Goal: Use online tool/utility: Use online tool/utility

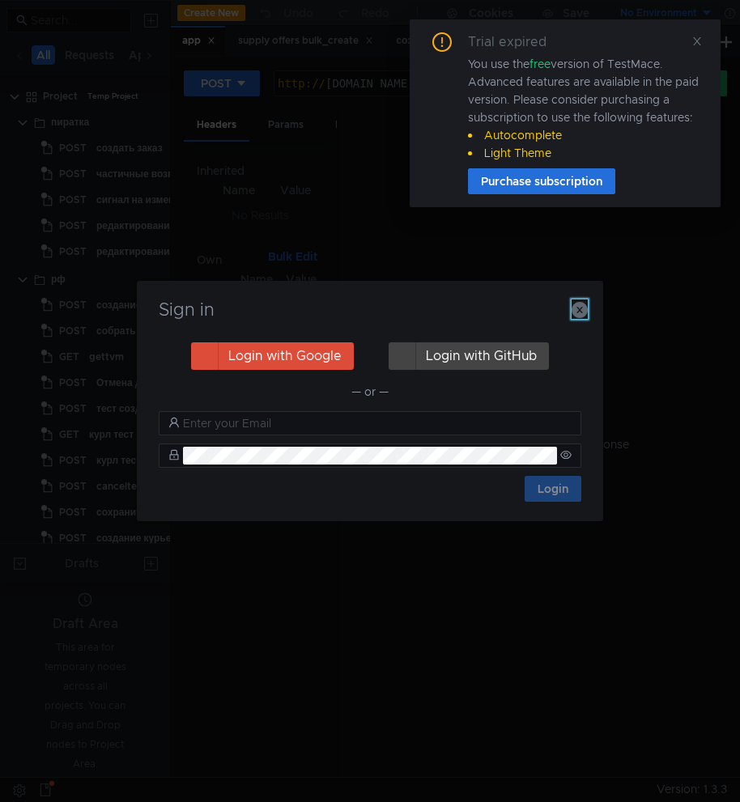
click at [579, 311] on icon "button" at bounding box center [579, 310] width 16 height 16
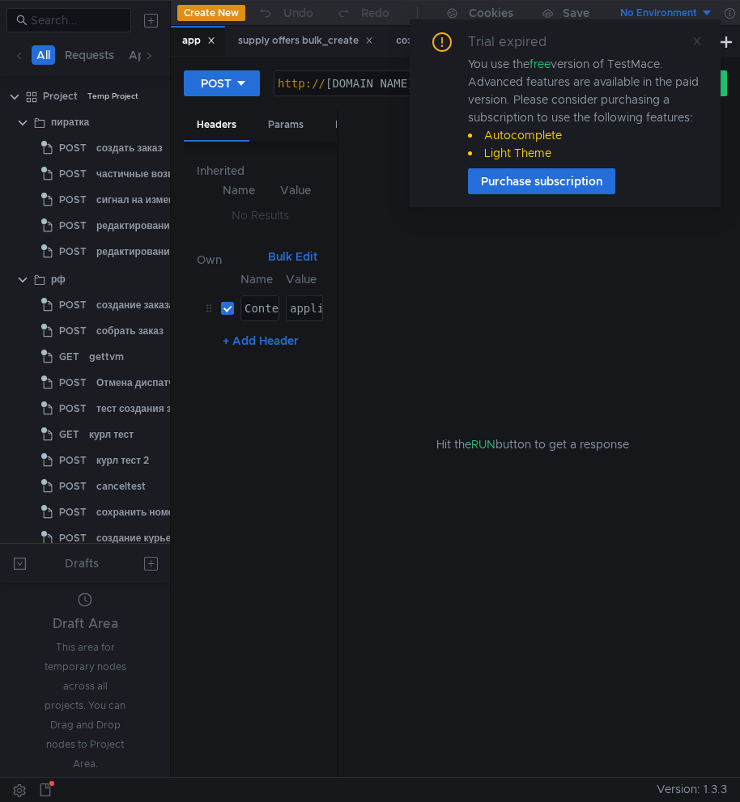
click at [699, 36] on icon at bounding box center [696, 41] width 11 height 11
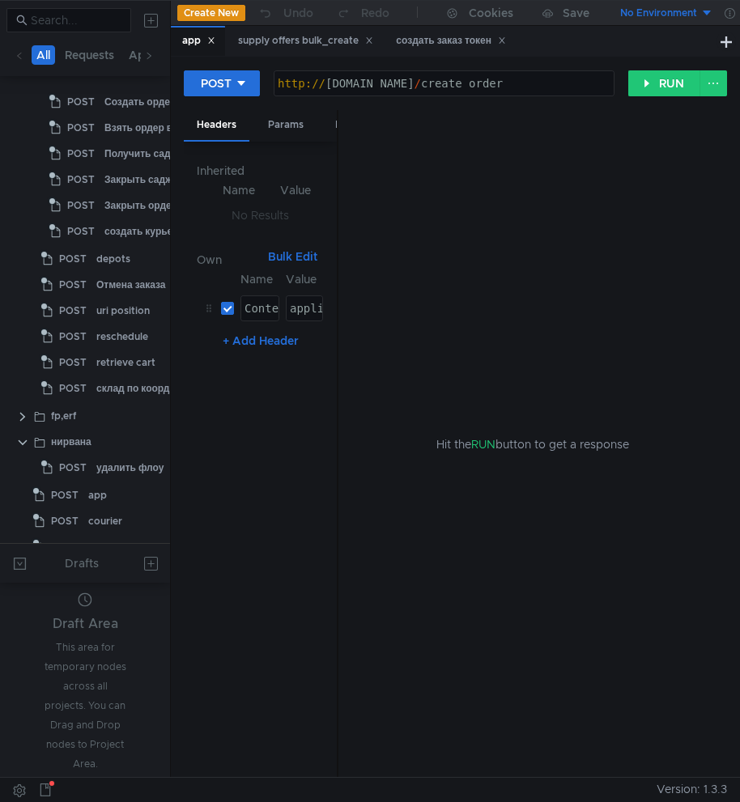
scroll to position [957, 0]
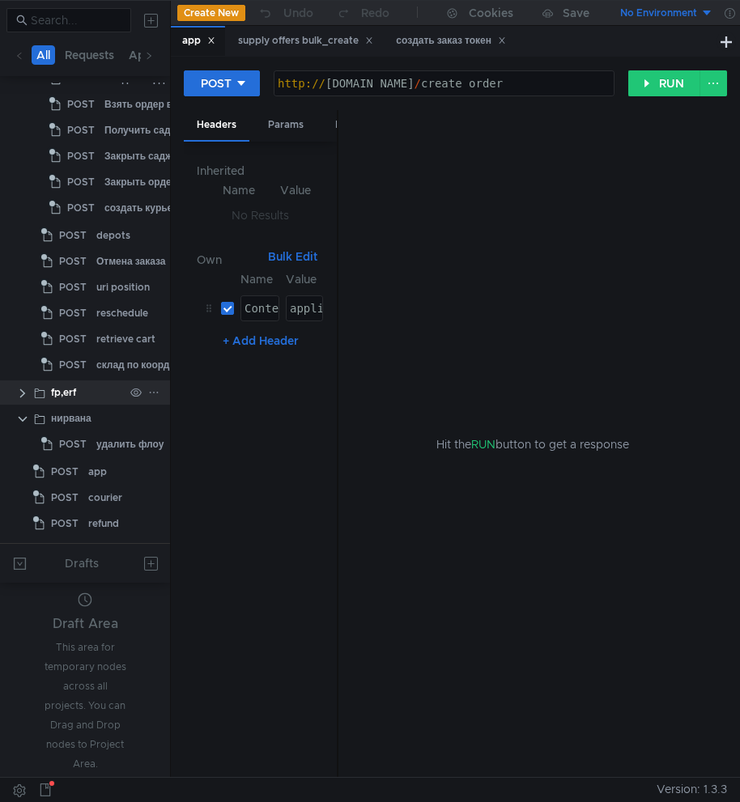
click at [49, 396] on app-tree-icon at bounding box center [42, 392] width 18 height 24
click at [23, 395] on clr-icon at bounding box center [22, 393] width 13 height 13
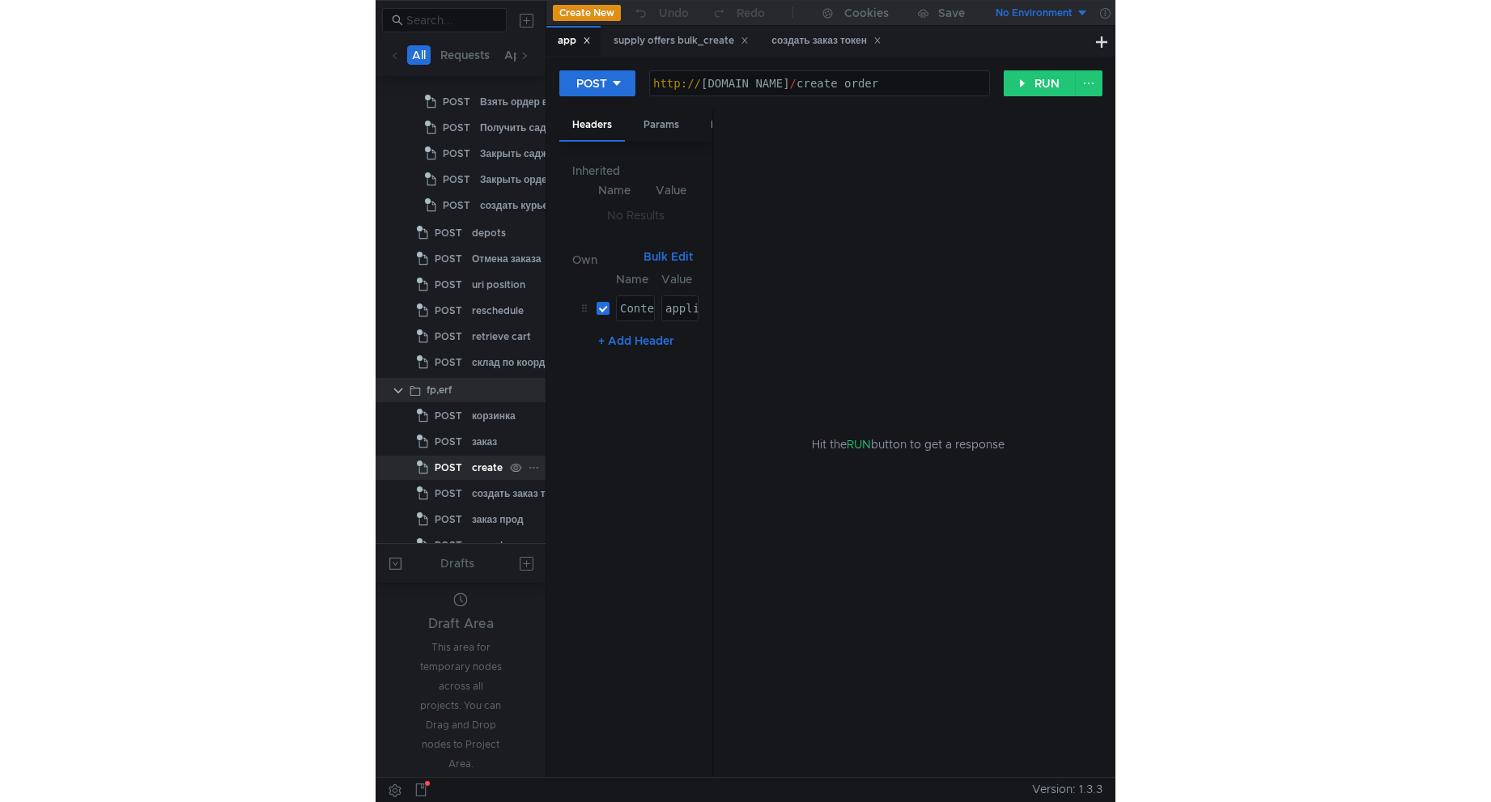
scroll to position [1010, 0]
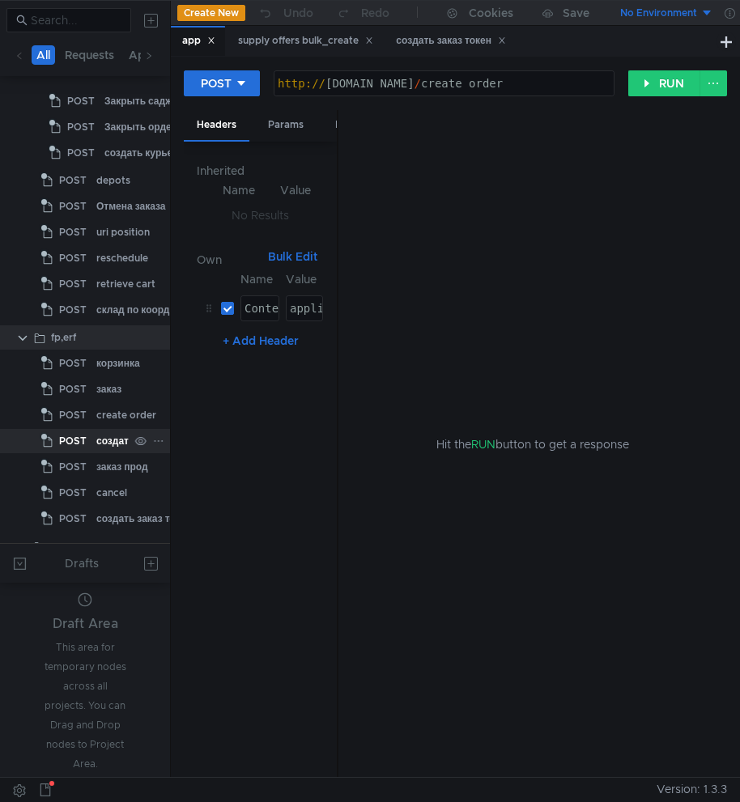
click at [96, 436] on div "создать заказ токен" at bounding box center [143, 441] width 95 height 24
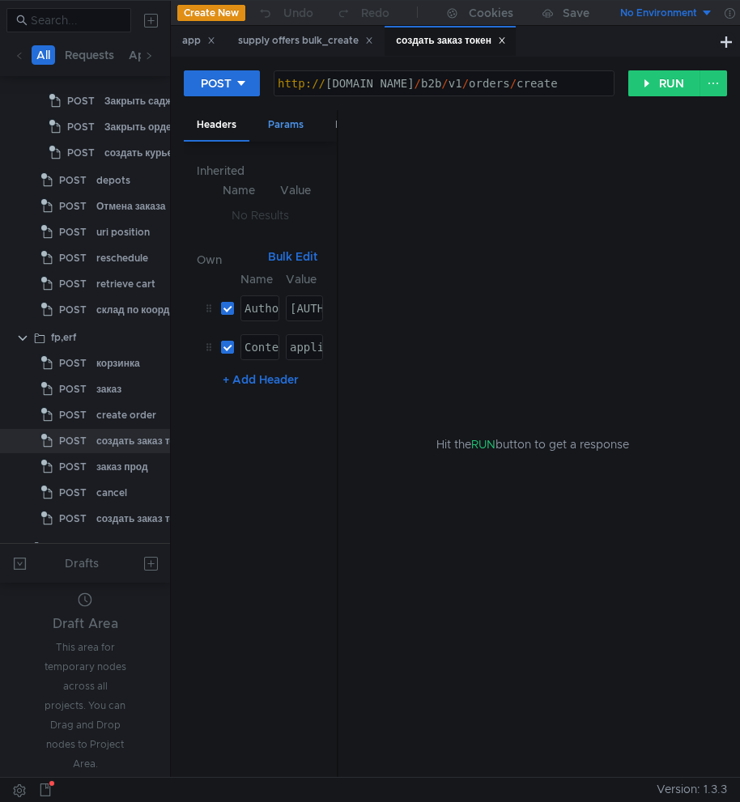
click at [288, 130] on div "Params" at bounding box center [286, 125] width 62 height 30
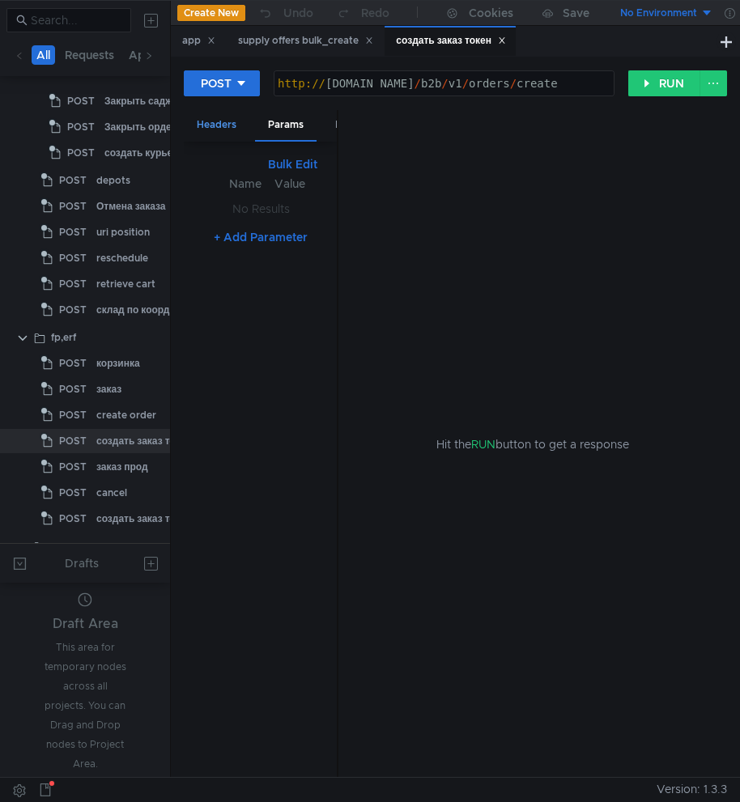
click at [232, 125] on div "Headers" at bounding box center [217, 125] width 66 height 30
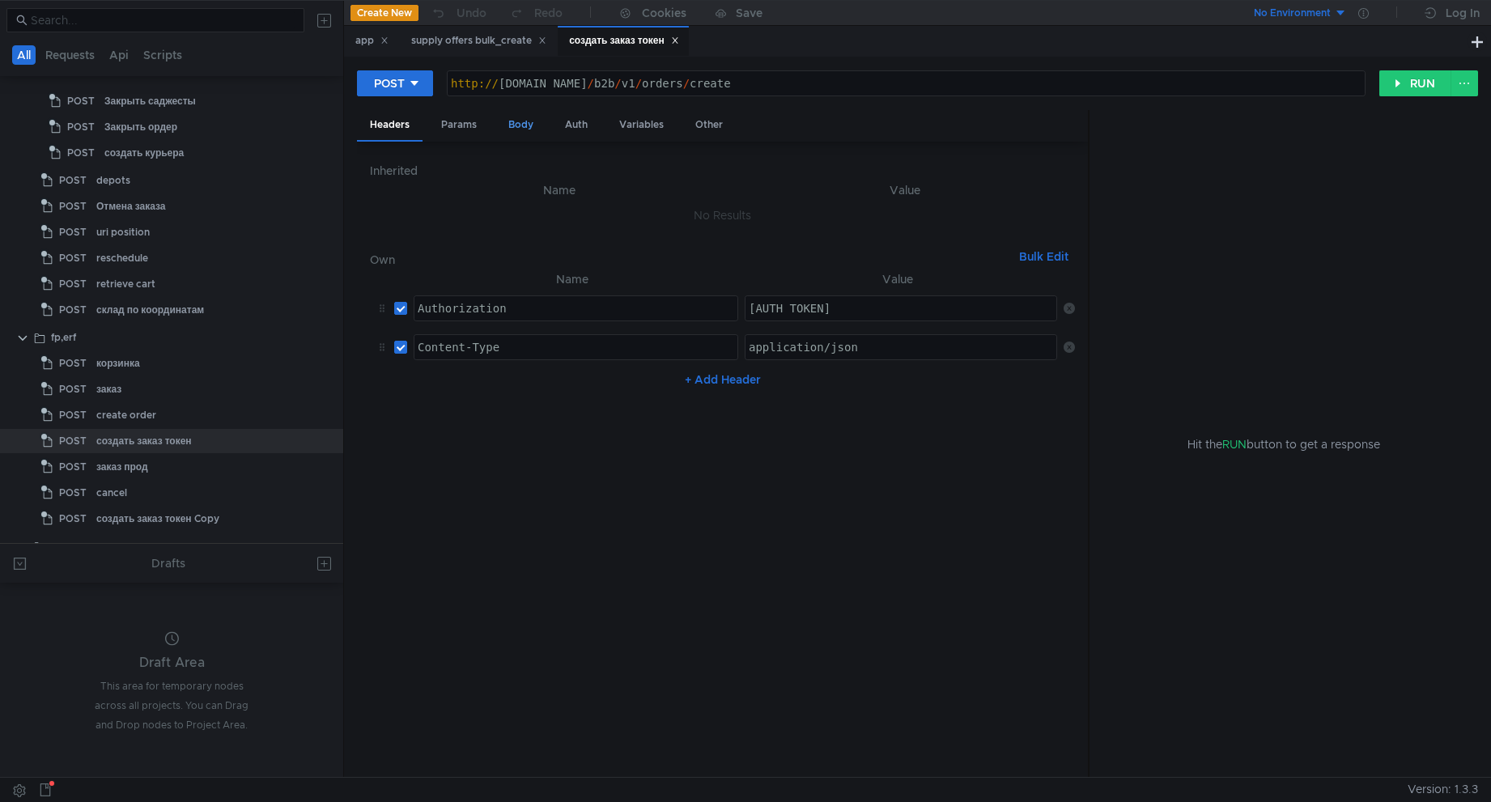
click at [523, 133] on div "Body" at bounding box center [520, 125] width 51 height 30
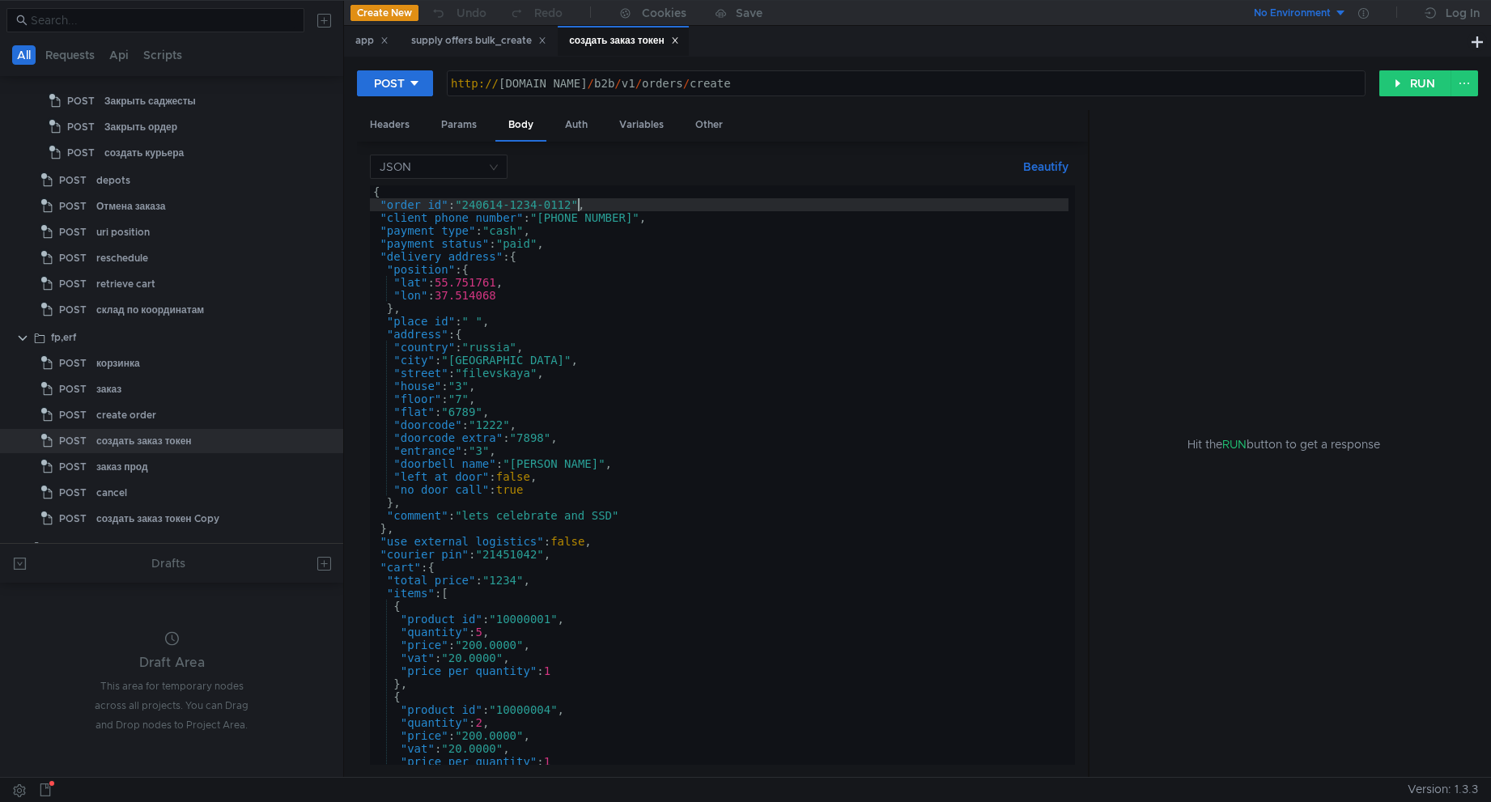
click at [575, 207] on div "{ "order_id" : "240614-1234-0112" , "client_phone_number" : "+79267302214" , "p…" at bounding box center [719, 487] width 698 height 605
type textarea ""order_id": "240614-1234-0113","
click at [745, 91] on button "RUN" at bounding box center [1415, 83] width 72 height 26
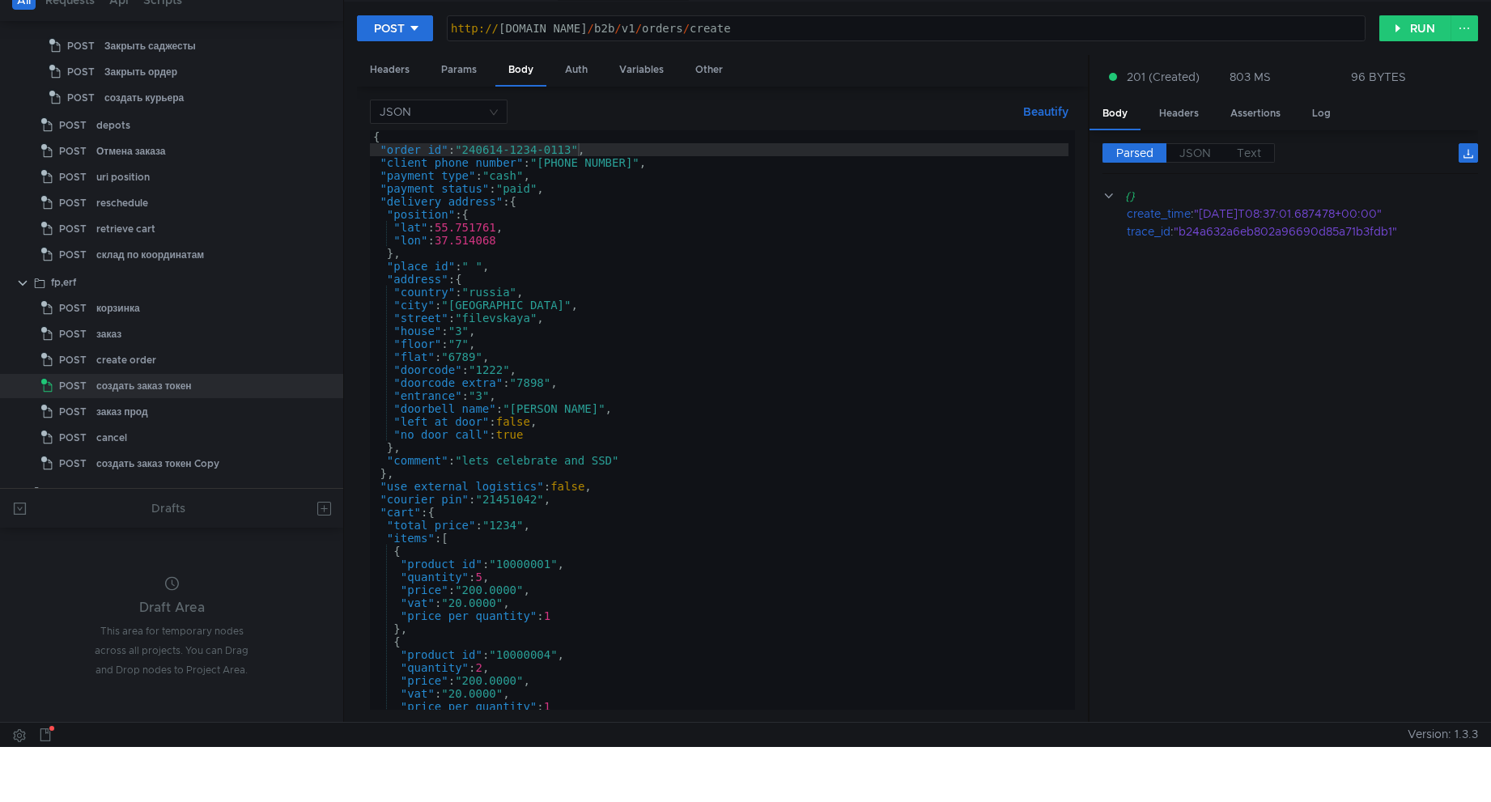
scroll to position [0, 0]
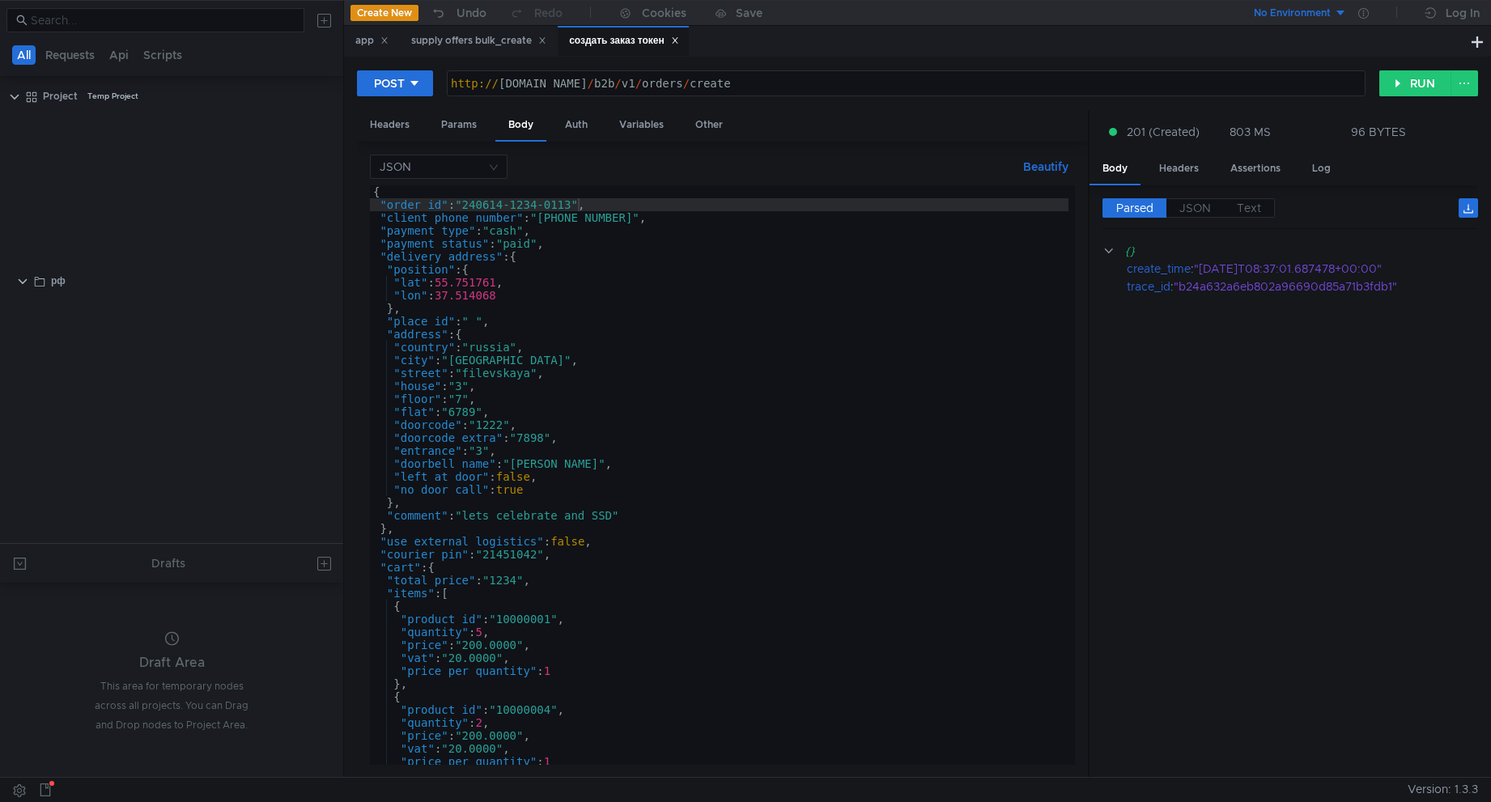
scroll to position [0, 15]
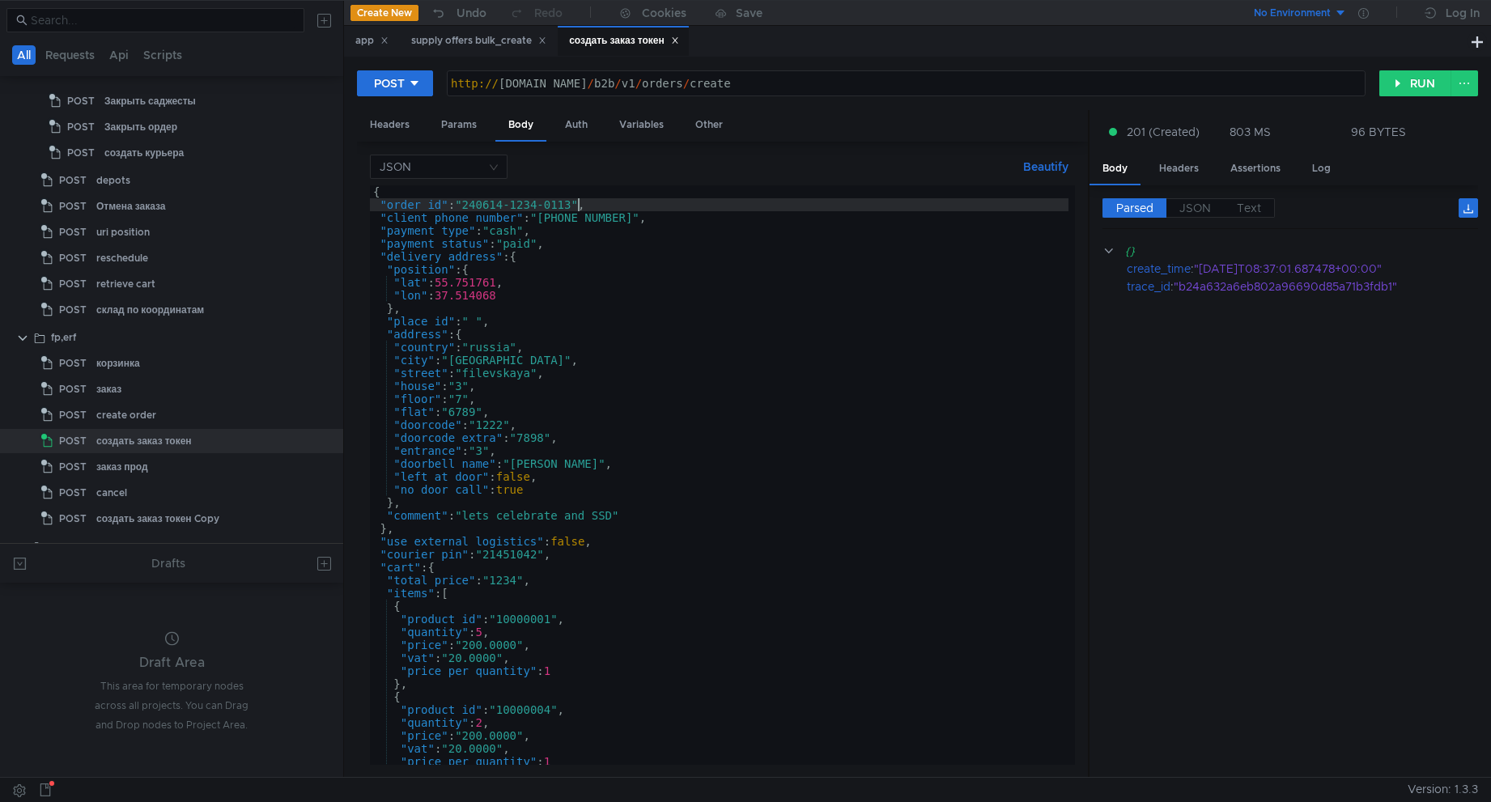
click at [576, 203] on div "{ "order_id" : "240614-1234-0113" , "client_phone_number" : "[PHONE_NUMBER]" , …" at bounding box center [719, 487] width 698 height 605
type textarea ""order_id": "240614-1234-0114","
click at [1417, 77] on button "RUN" at bounding box center [1415, 83] width 72 height 26
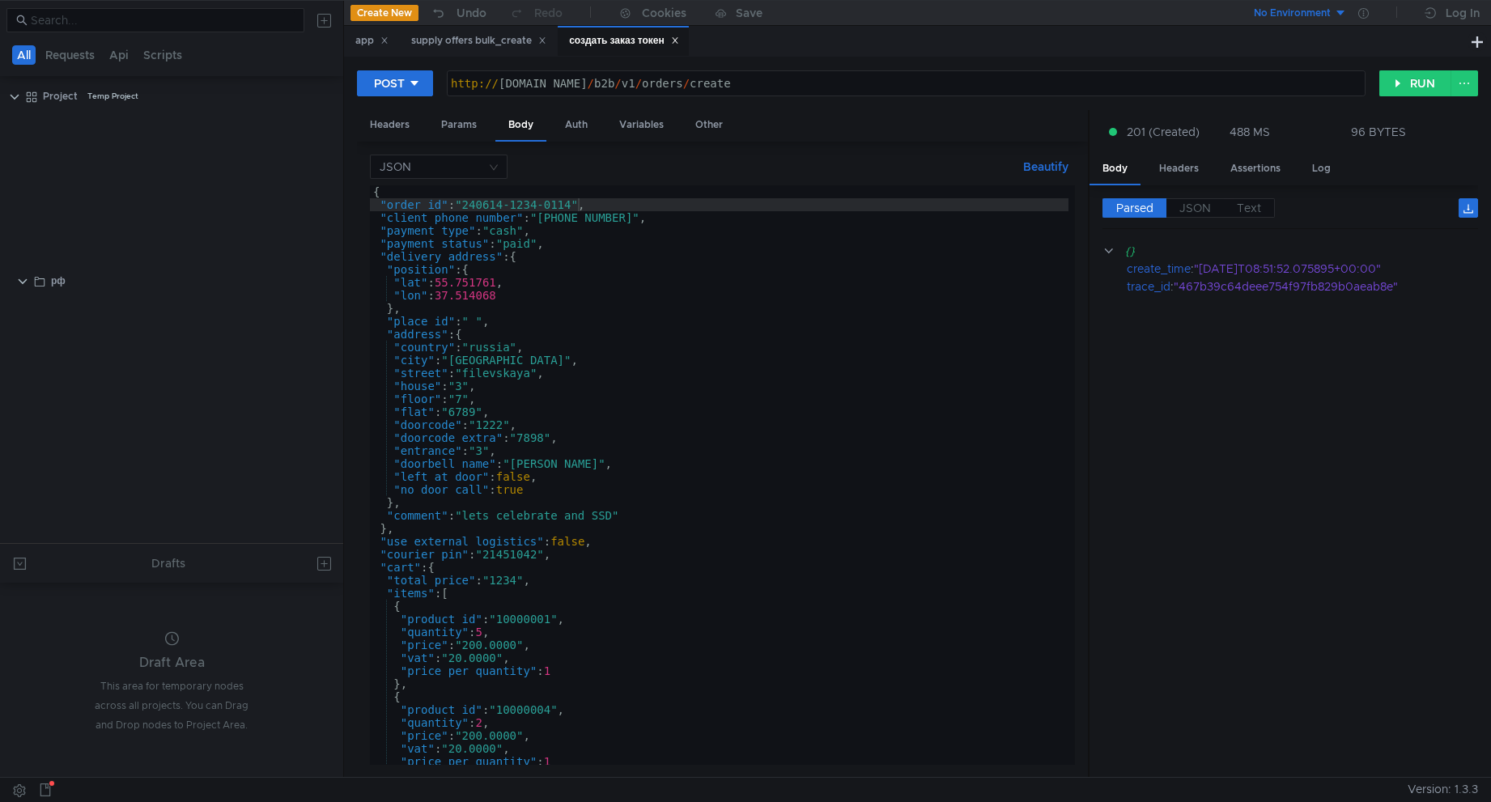
scroll to position [0, 15]
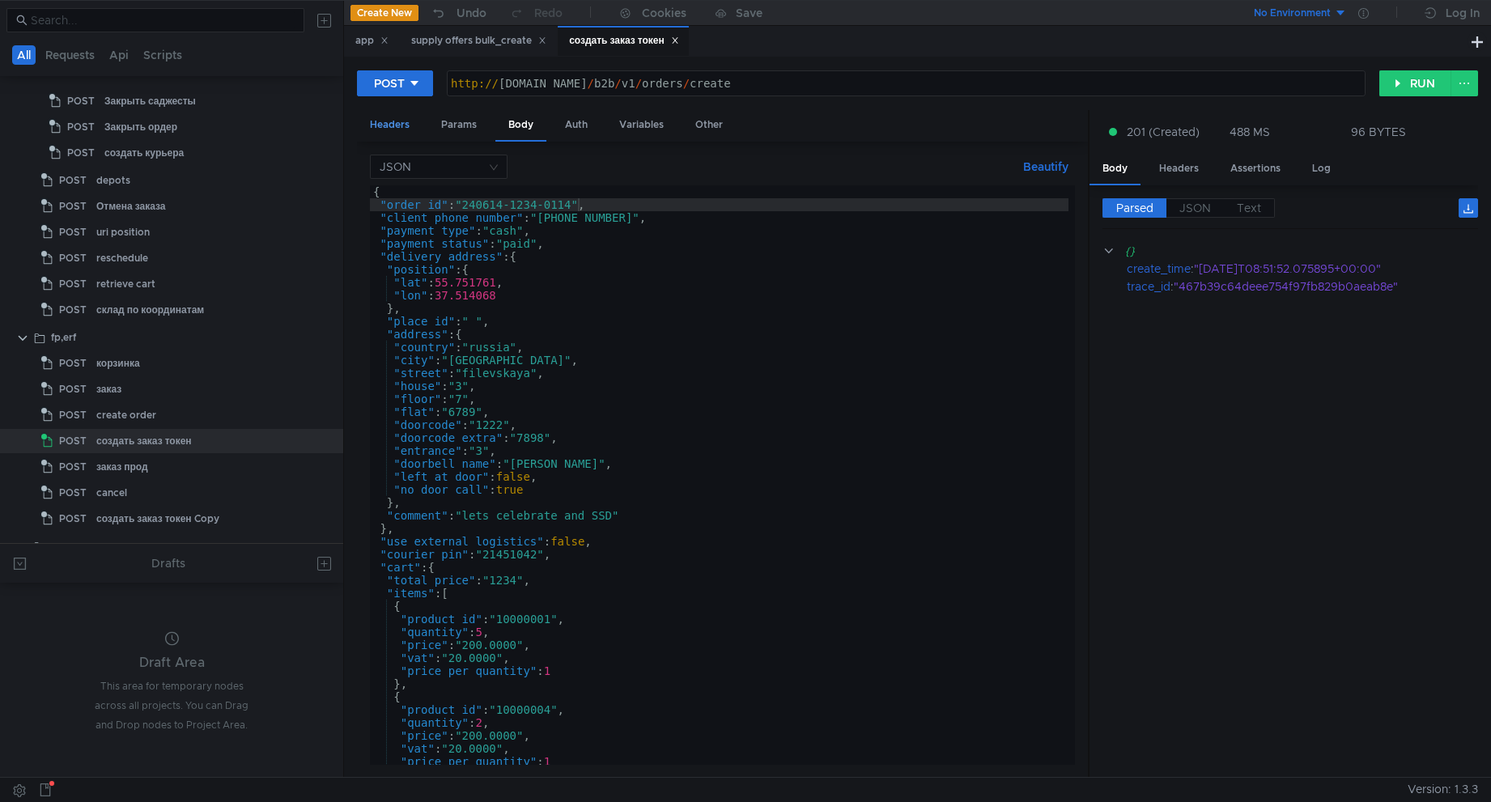
click at [392, 130] on div "Headers" at bounding box center [390, 125] width 66 height 30
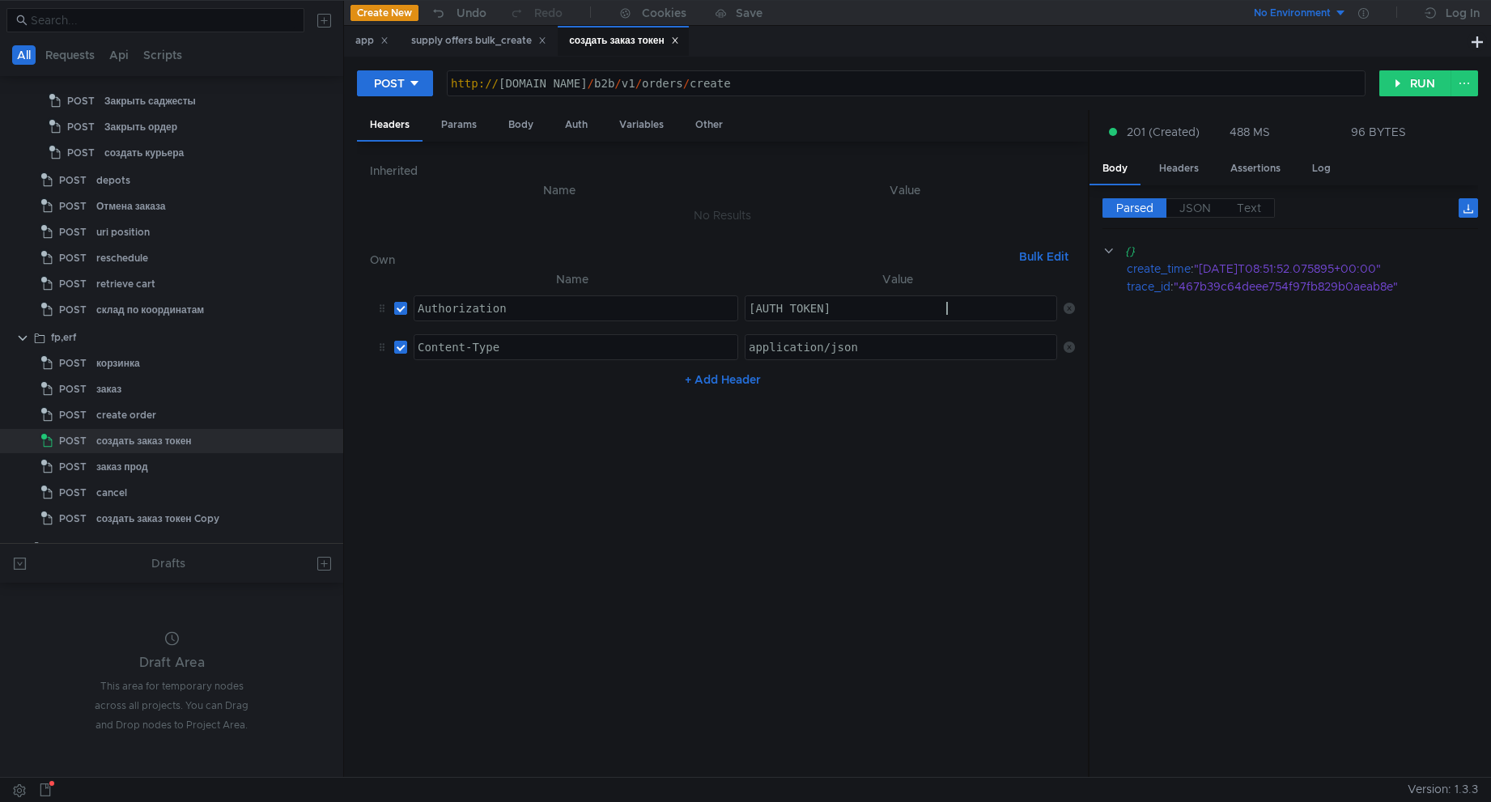
type textarea "OAuth J26q/occSy64aZw6jNewy4duoICCt6xOiPNILEXqtpST7F2UtPM/3uw/VBnXcjEfFxeqWpQo7…"
type textarea "Content-Type"
click at [458, 352] on div "Content-Type" at bounding box center [575, 360] width 323 height 39
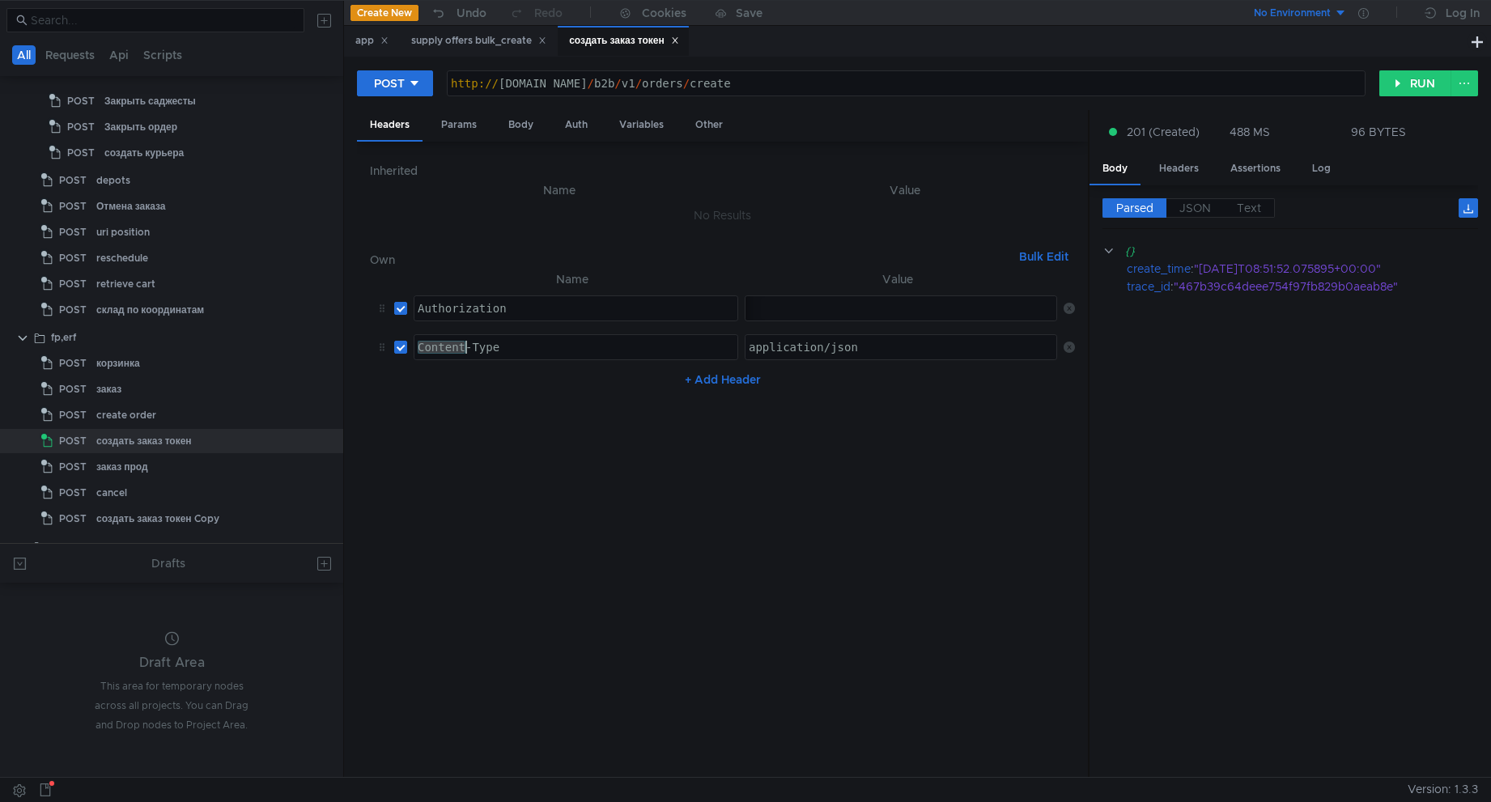
type textarea "application/json"
click at [811, 346] on div "application/json" at bounding box center [902, 360] width 314 height 39
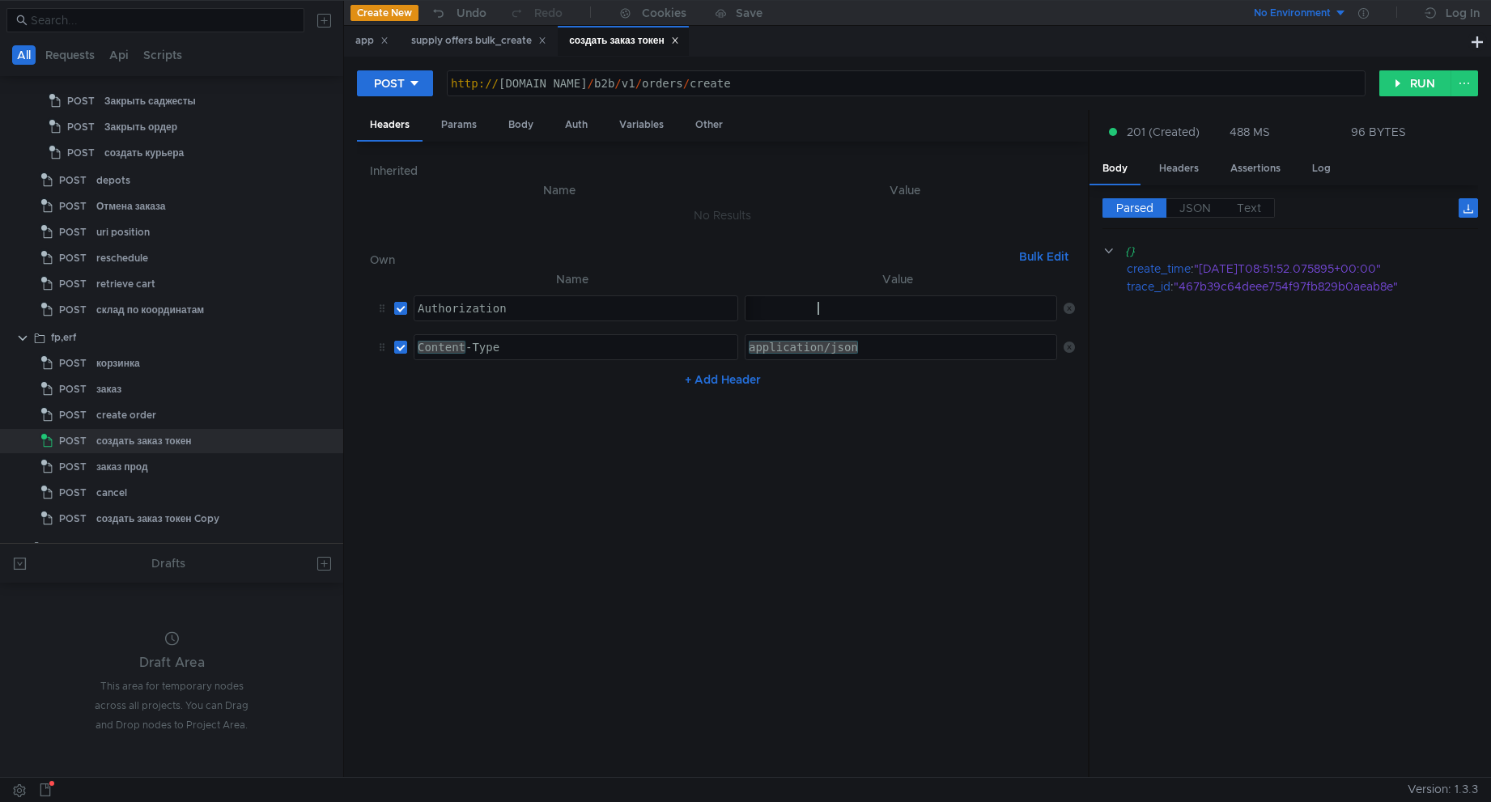
type textarea "OAuth J26q/occSy64aZw6jNewy4duoICCt6xOiPNILEXqtpST7F2UtPM/3uw/VBnXcjEfFxeqWpQo7…"
click at [507, 129] on div "Body" at bounding box center [520, 125] width 51 height 30
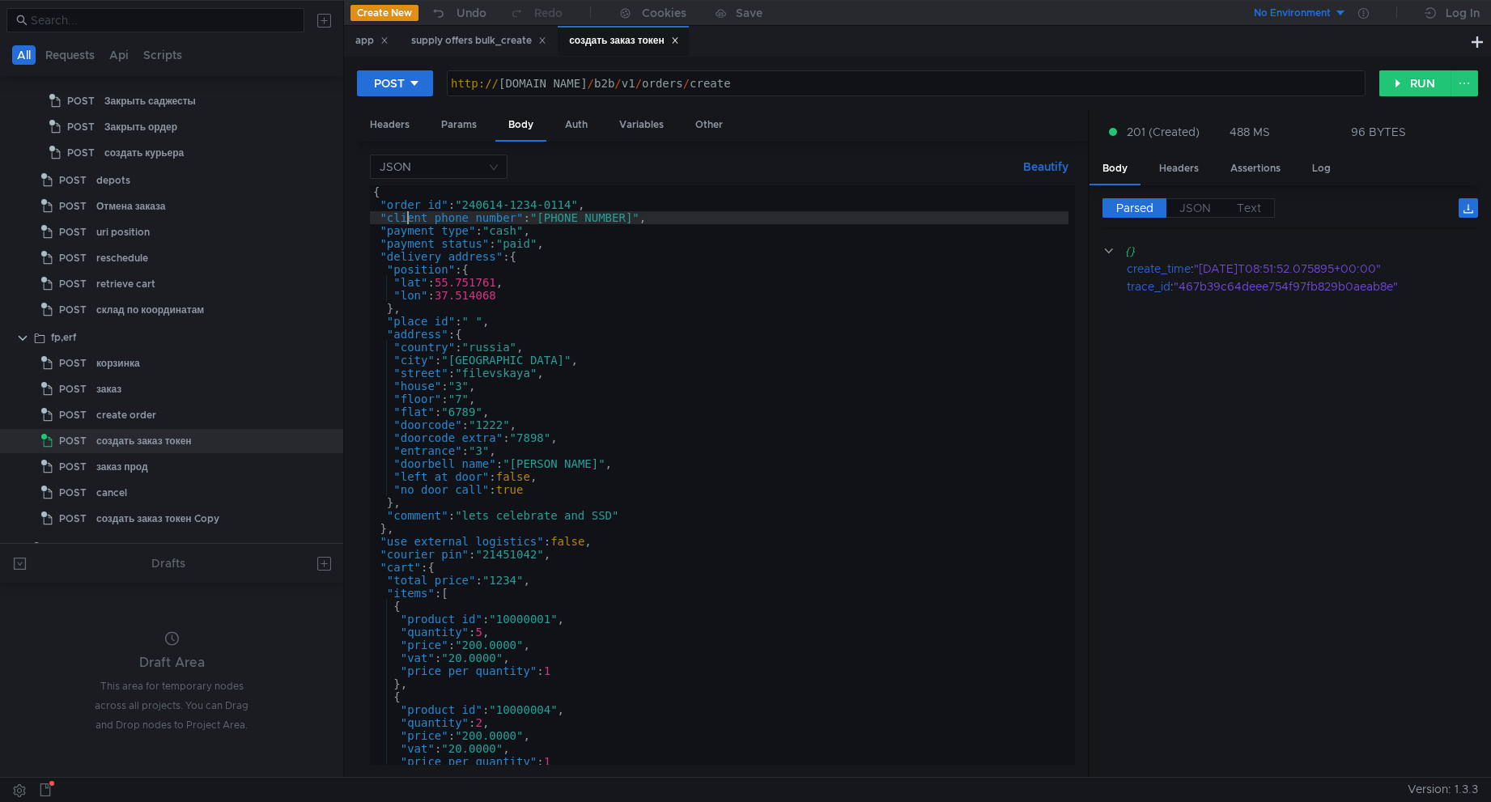
click at [409, 212] on div "{ "order_id" : "240614-1234-0114" , "client_phone_number" : "+79267302214" , "p…" at bounding box center [719, 487] width 698 height 605
click at [411, 204] on div "{ "order_id" : "240614-1234-0114" , "client_phone_number" : "+79267302214" , "p…" at bounding box center [719, 487] width 698 height 605
type textarea ""order_id": "240614-1234-0114","
click at [411, 204] on div "{ "order_id" : "240614-1234-0114" , "client_phone_number" : "+79267302214" , "p…" at bounding box center [719, 487] width 698 height 605
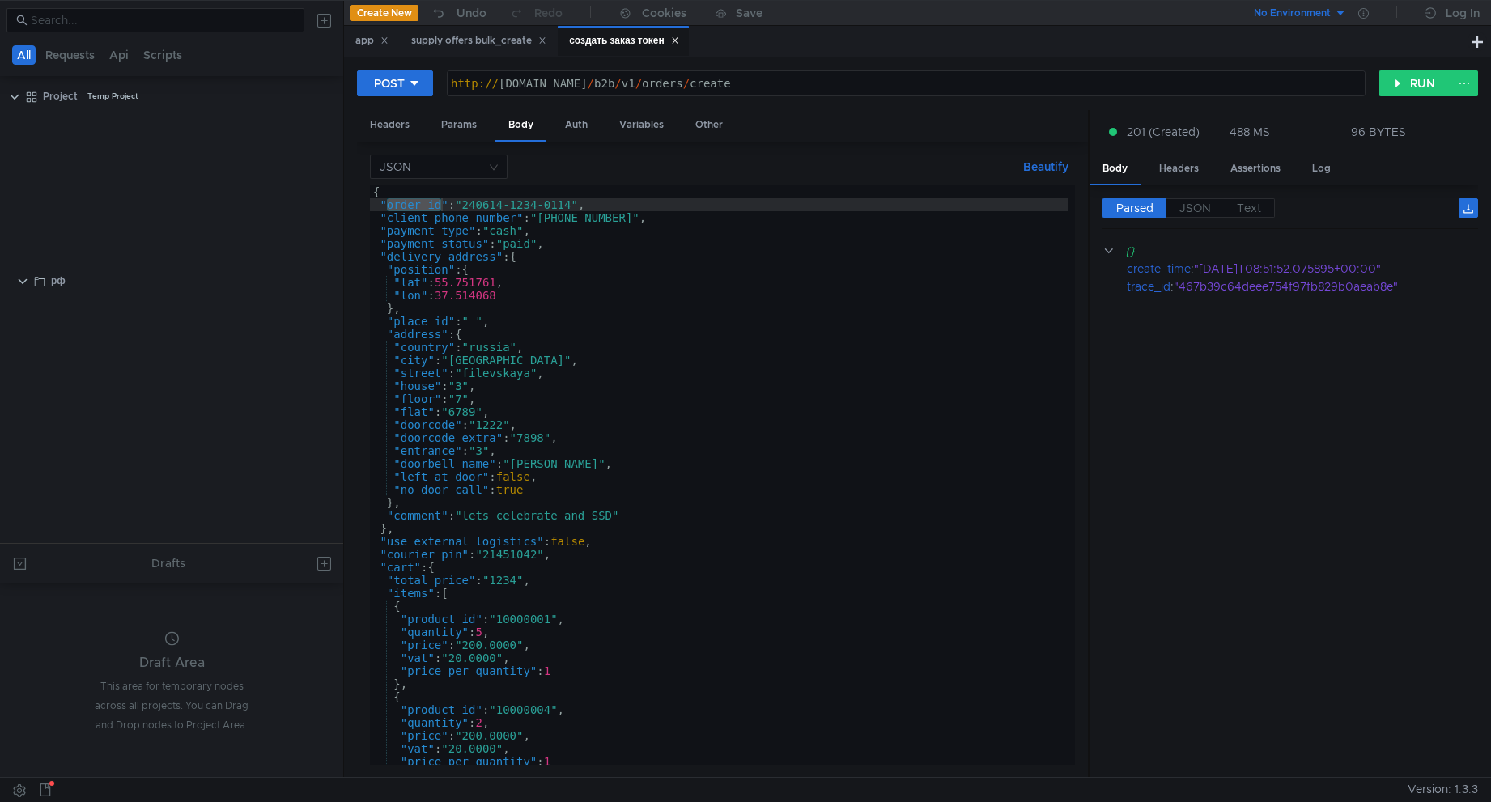
scroll to position [1010, 0]
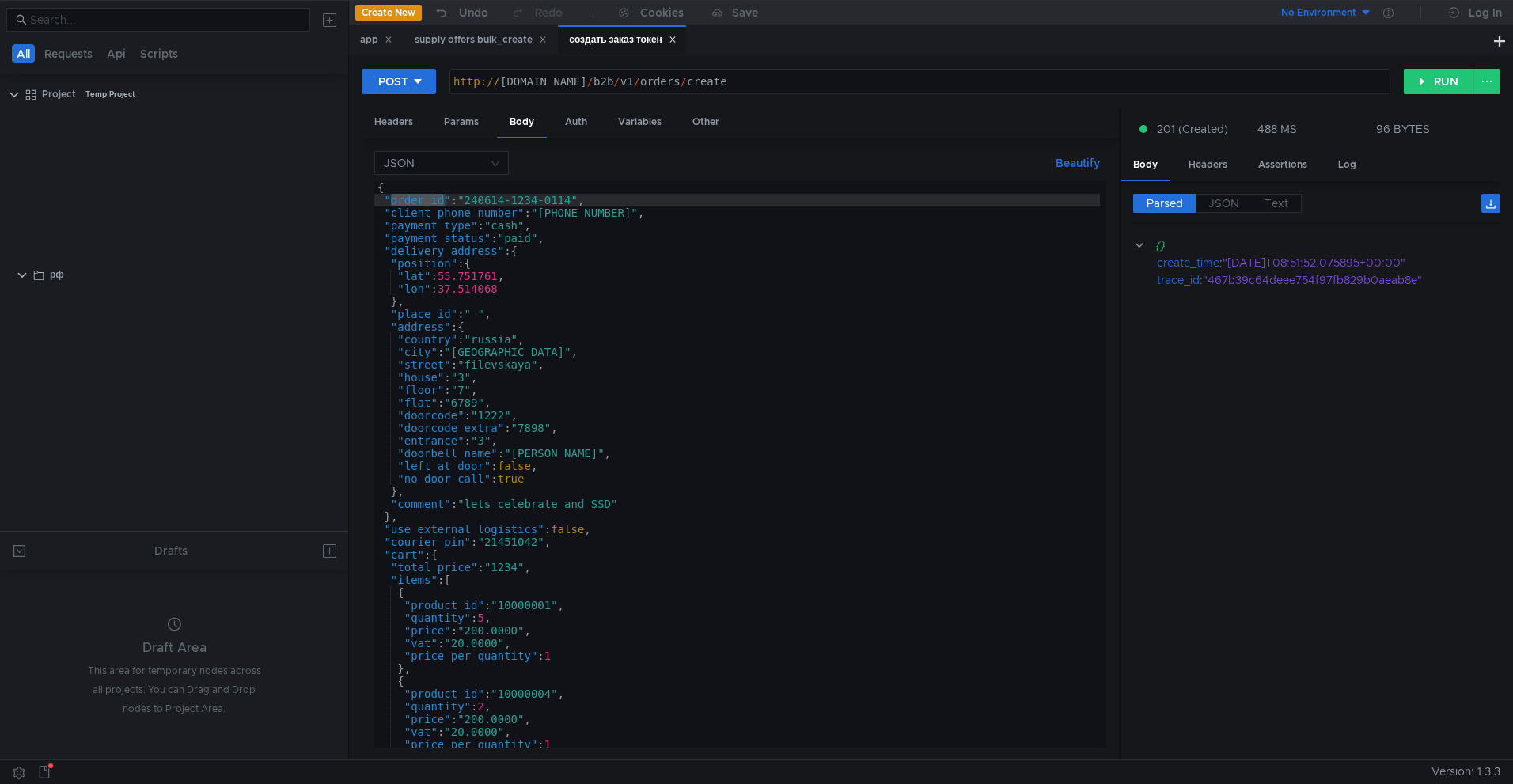
scroll to position [987, 0]
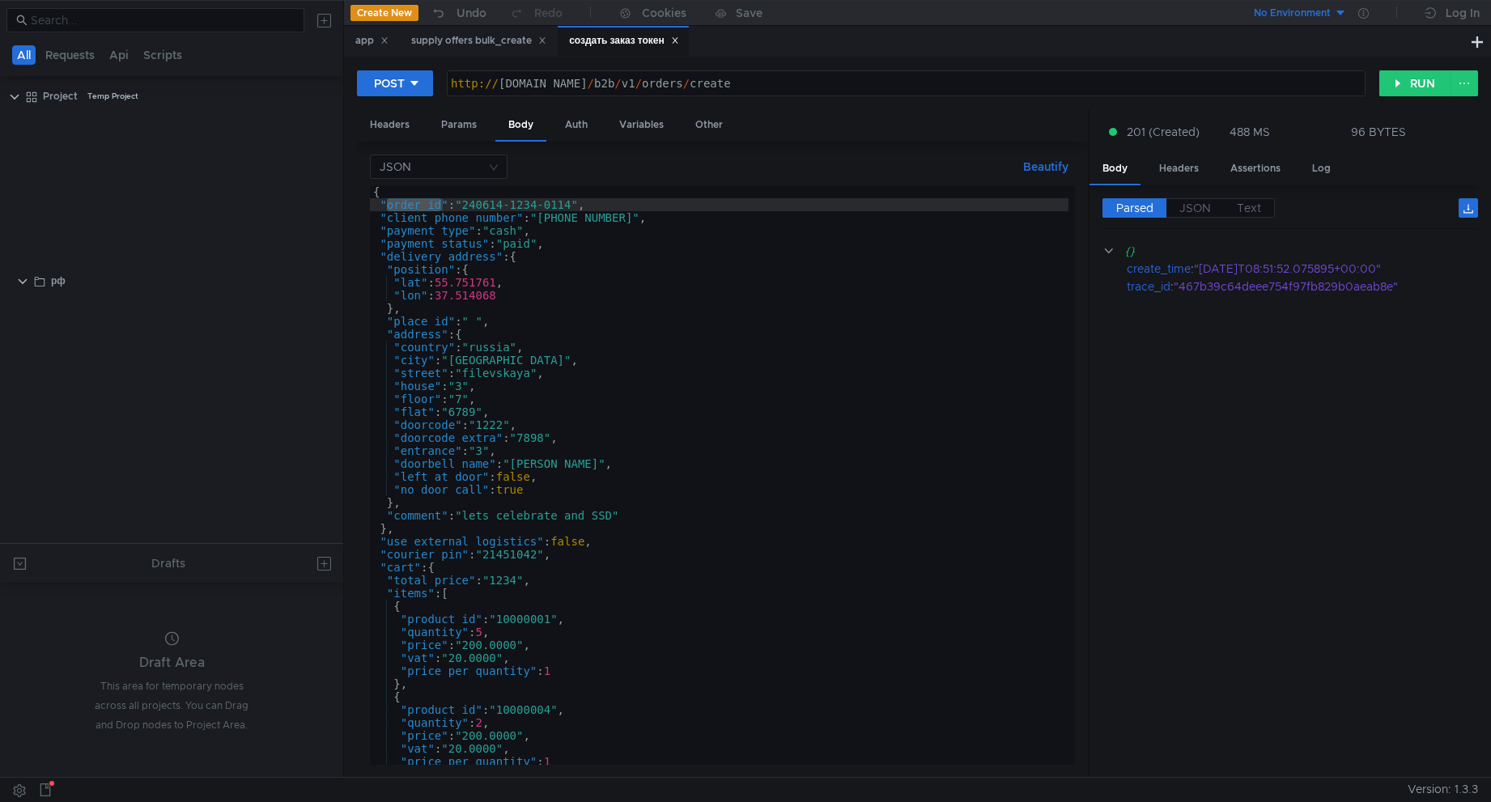
scroll to position [1010, 0]
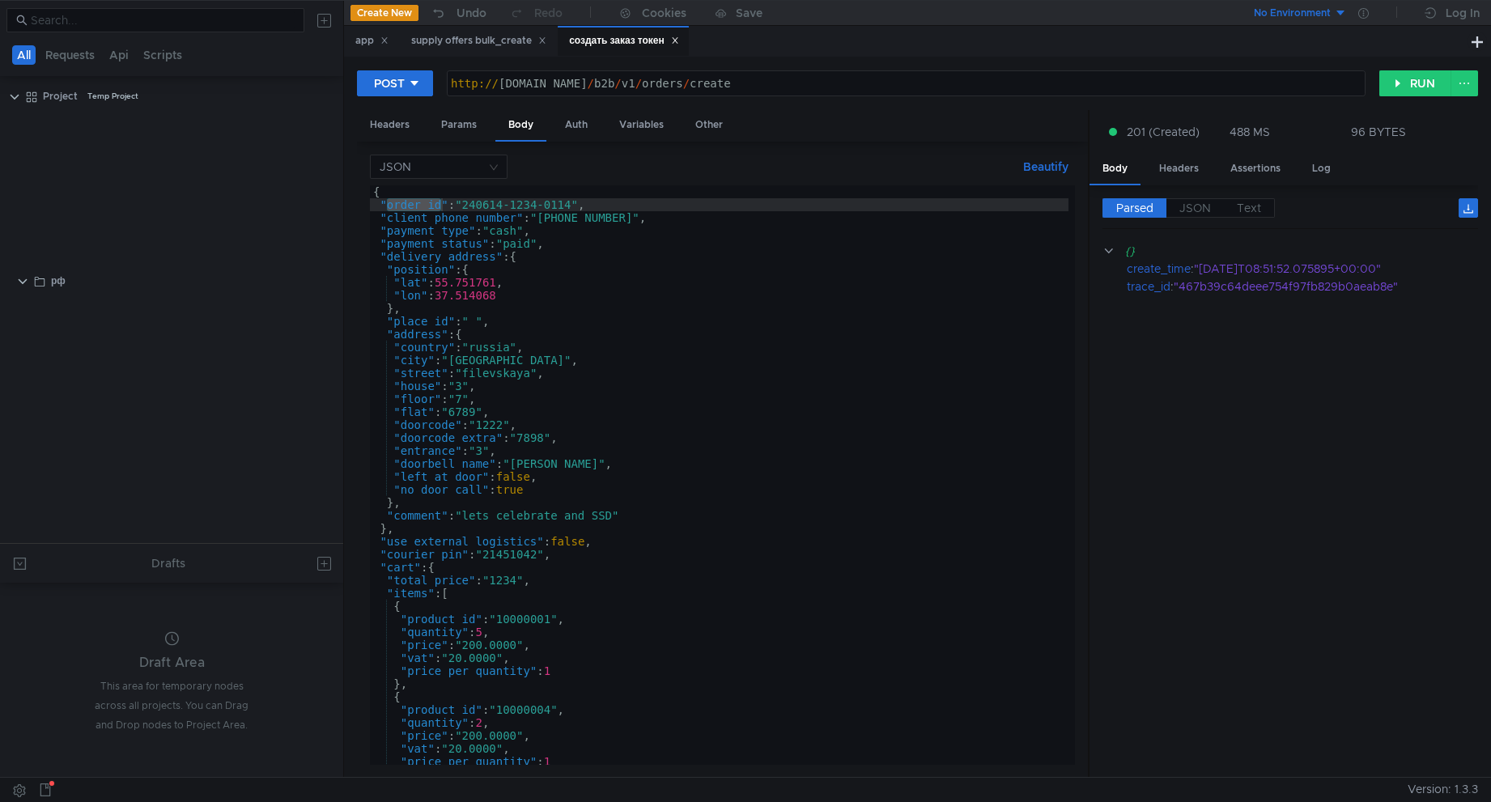
scroll to position [1010, 0]
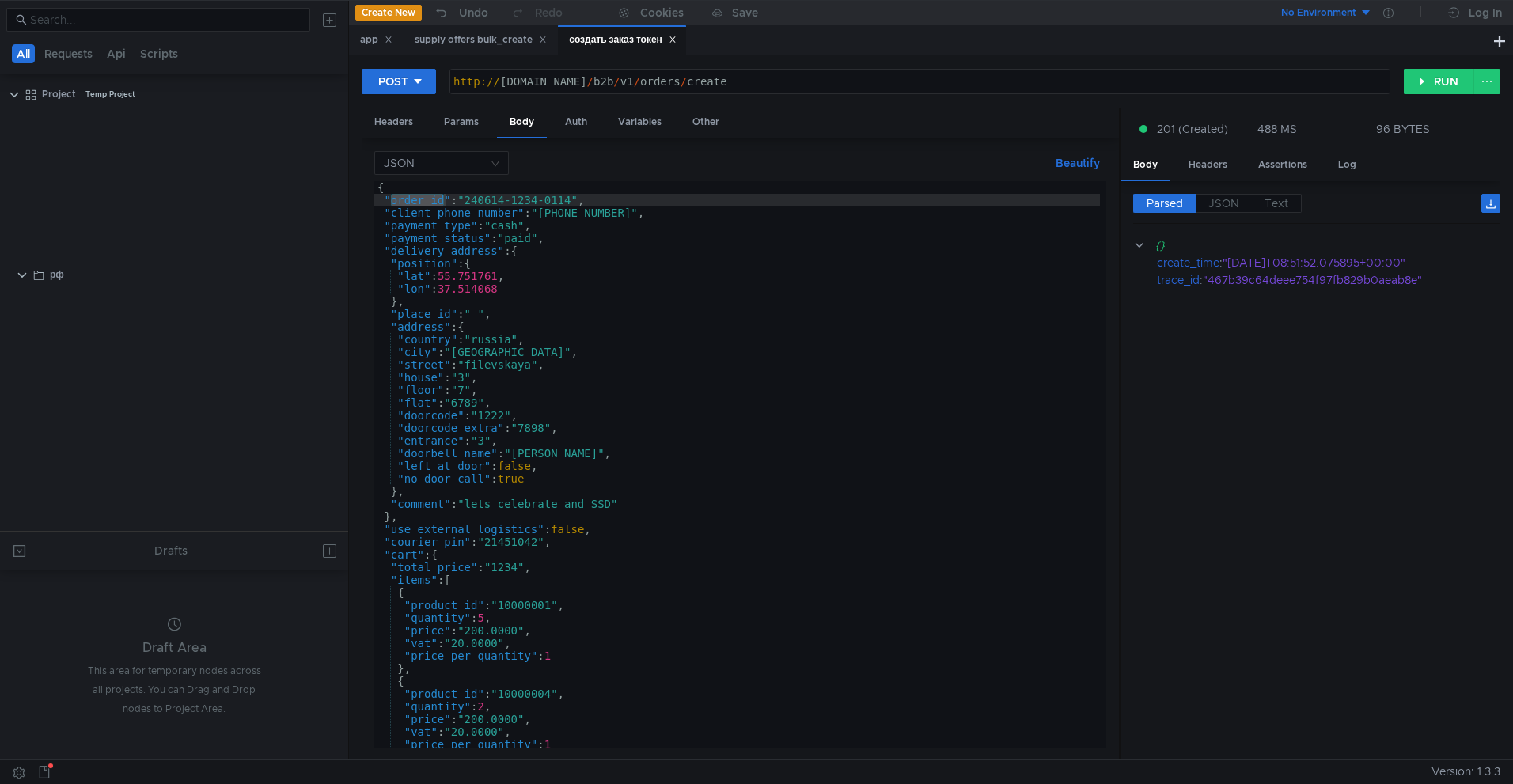
scroll to position [987, 0]
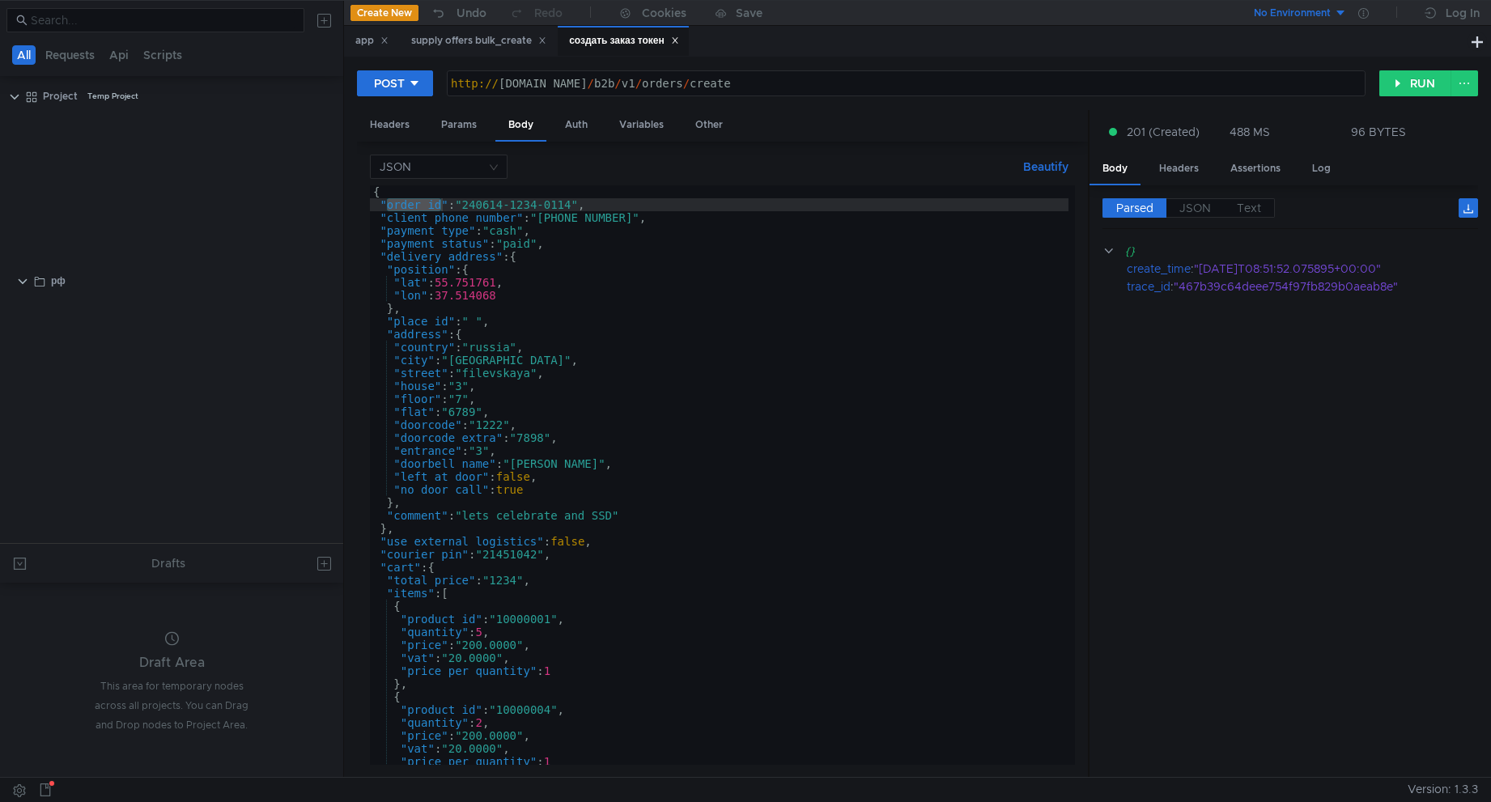
scroll to position [1010, 0]
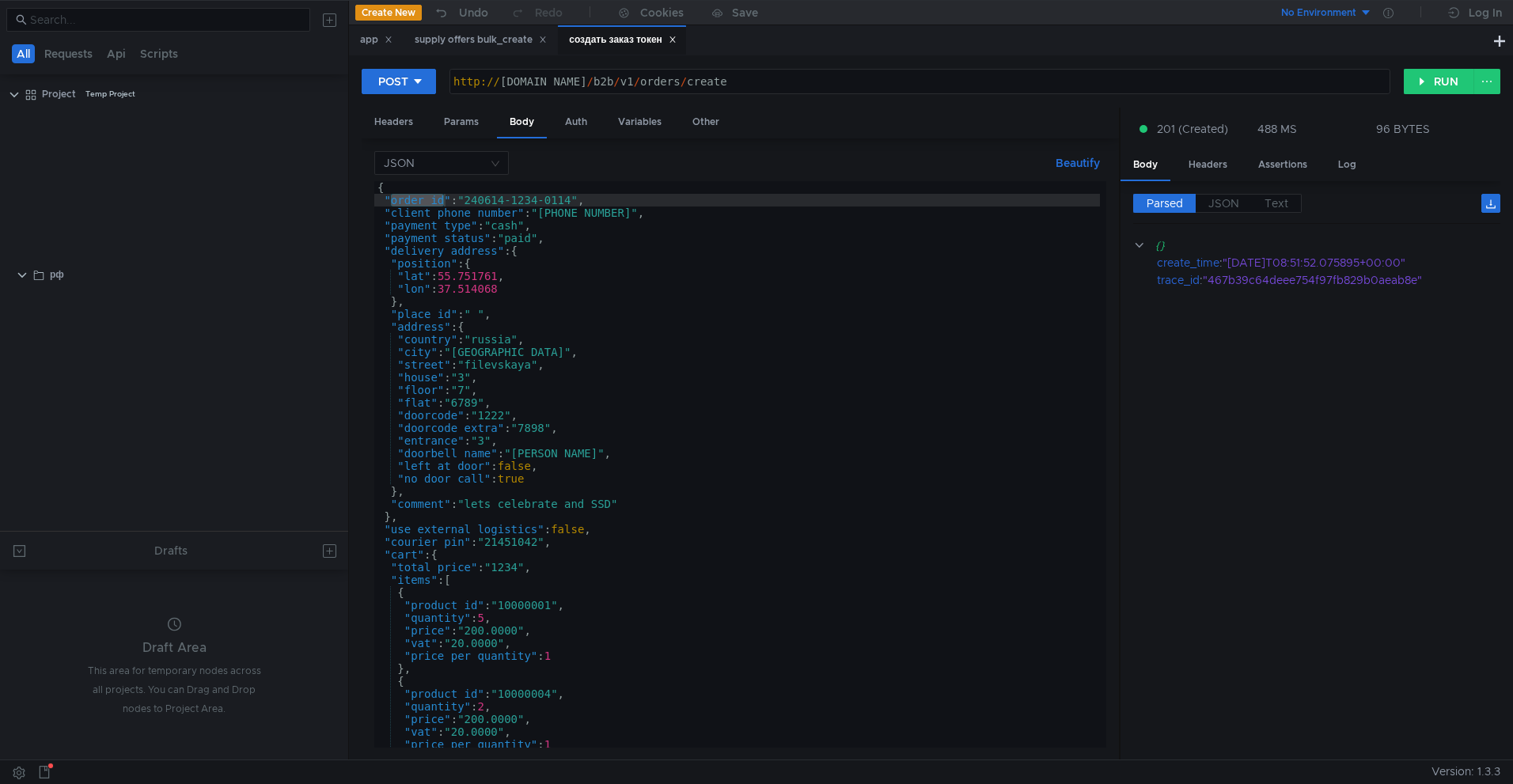
scroll to position [987, 0]
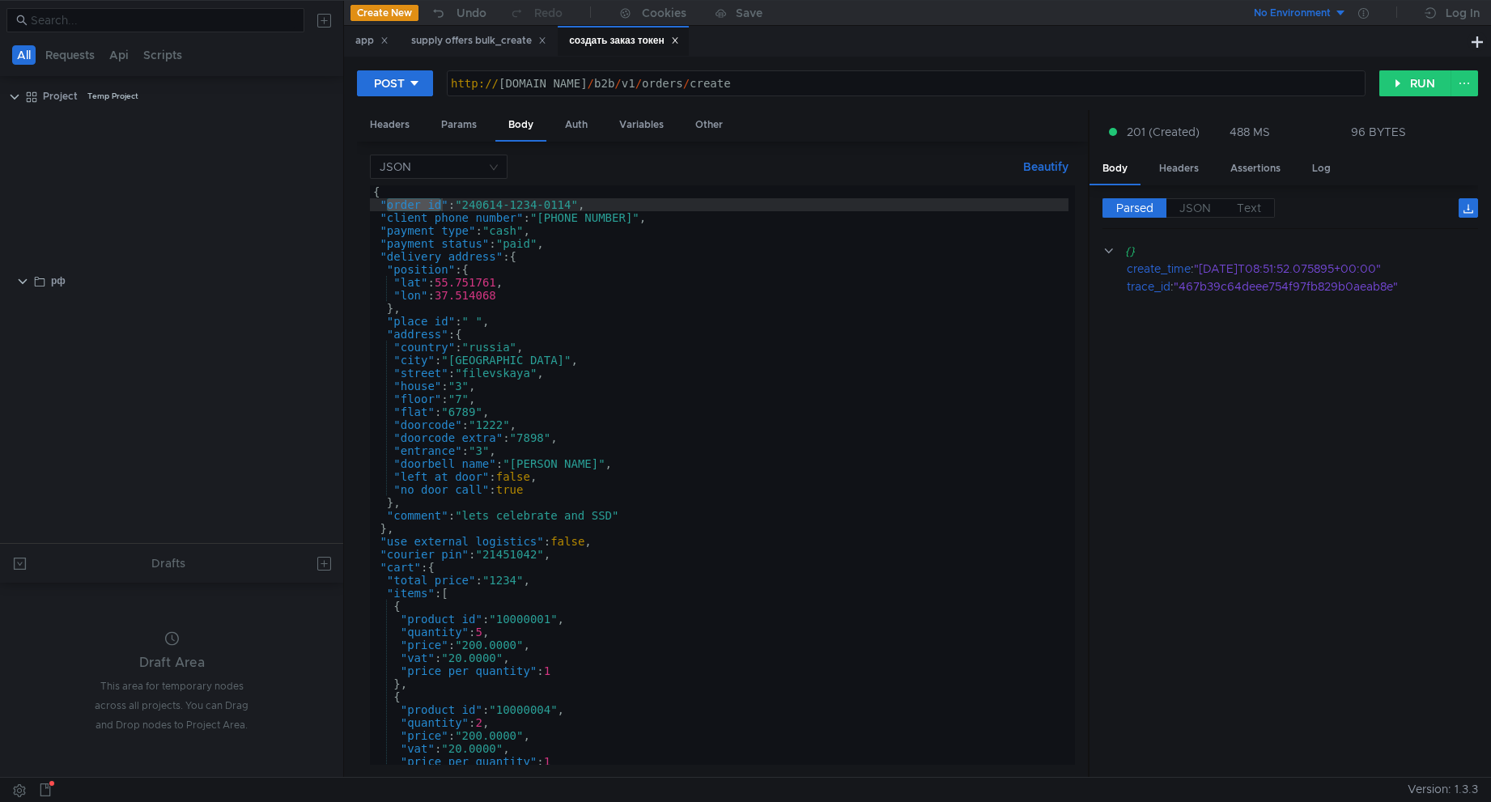
scroll to position [1010, 0]
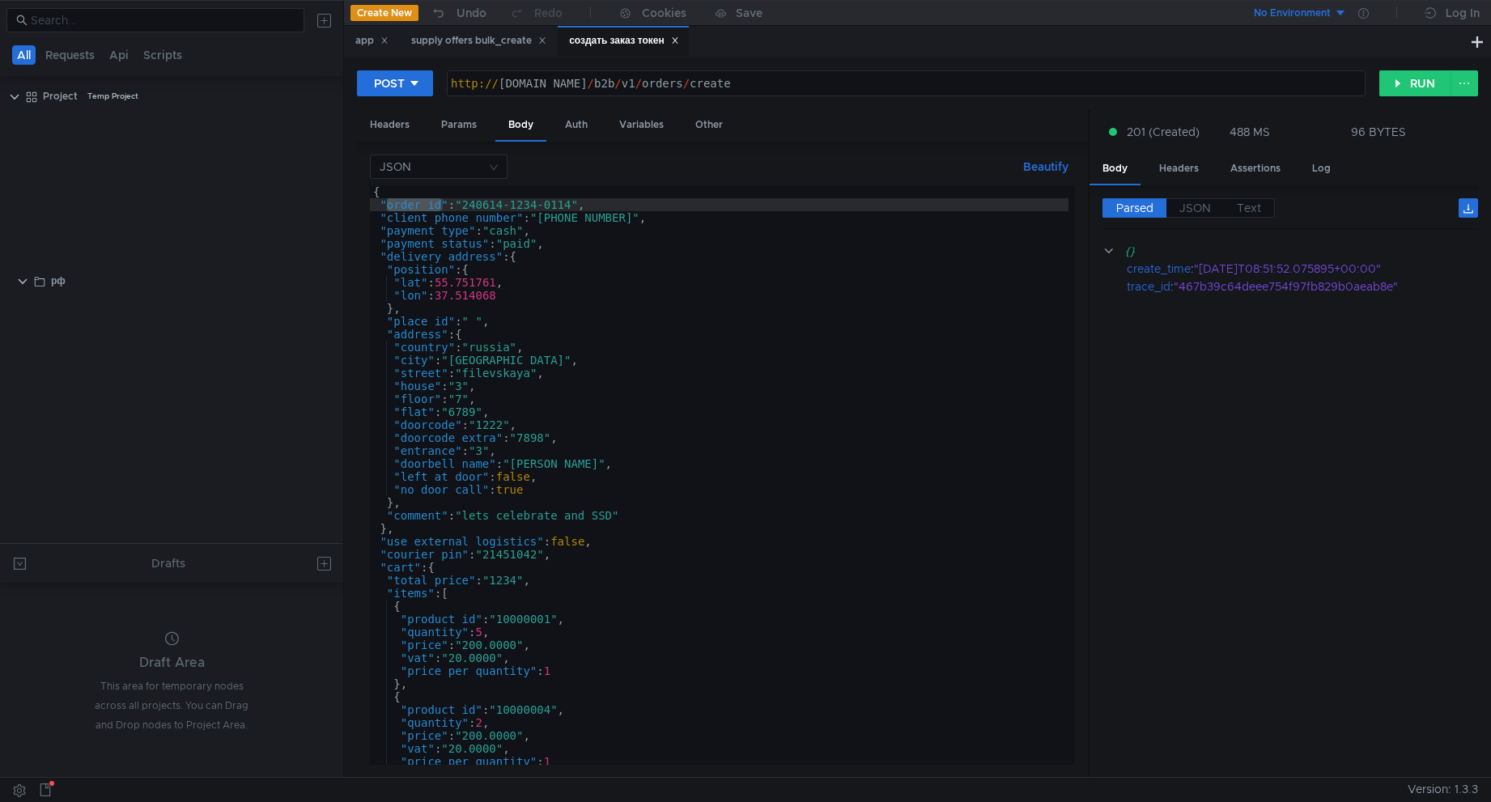
scroll to position [1010, 0]
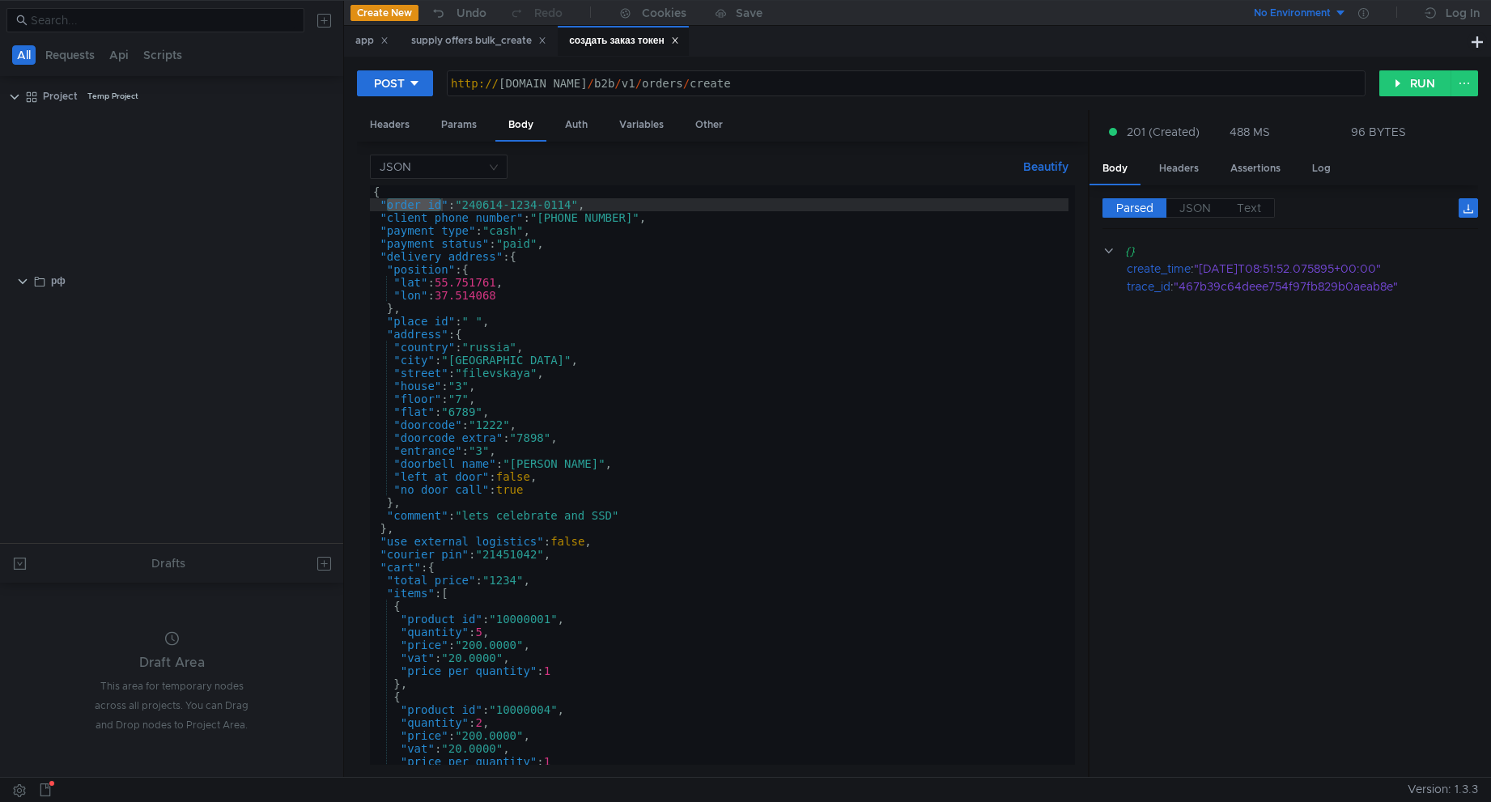
scroll to position [1010, 0]
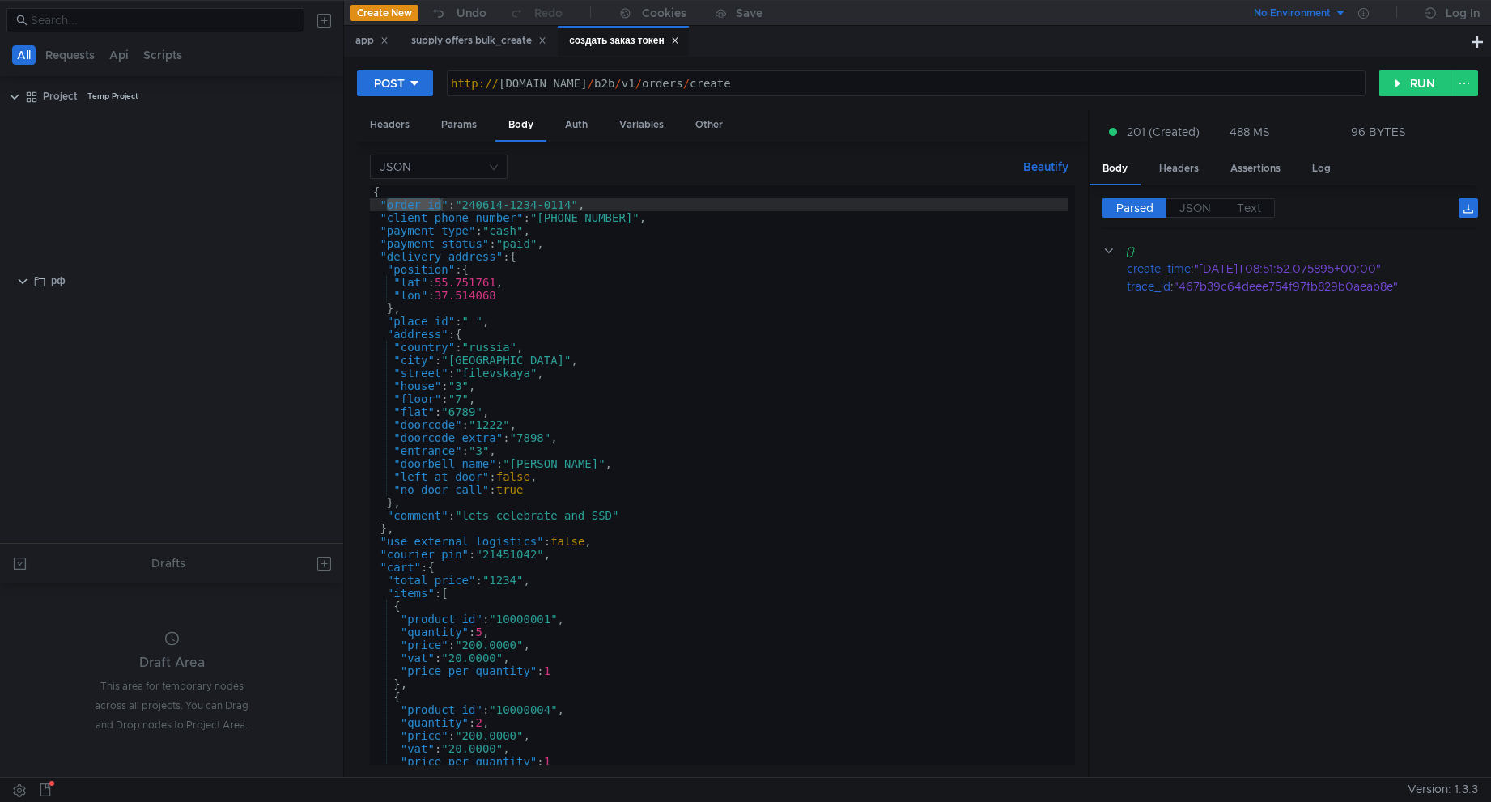
scroll to position [1010, 0]
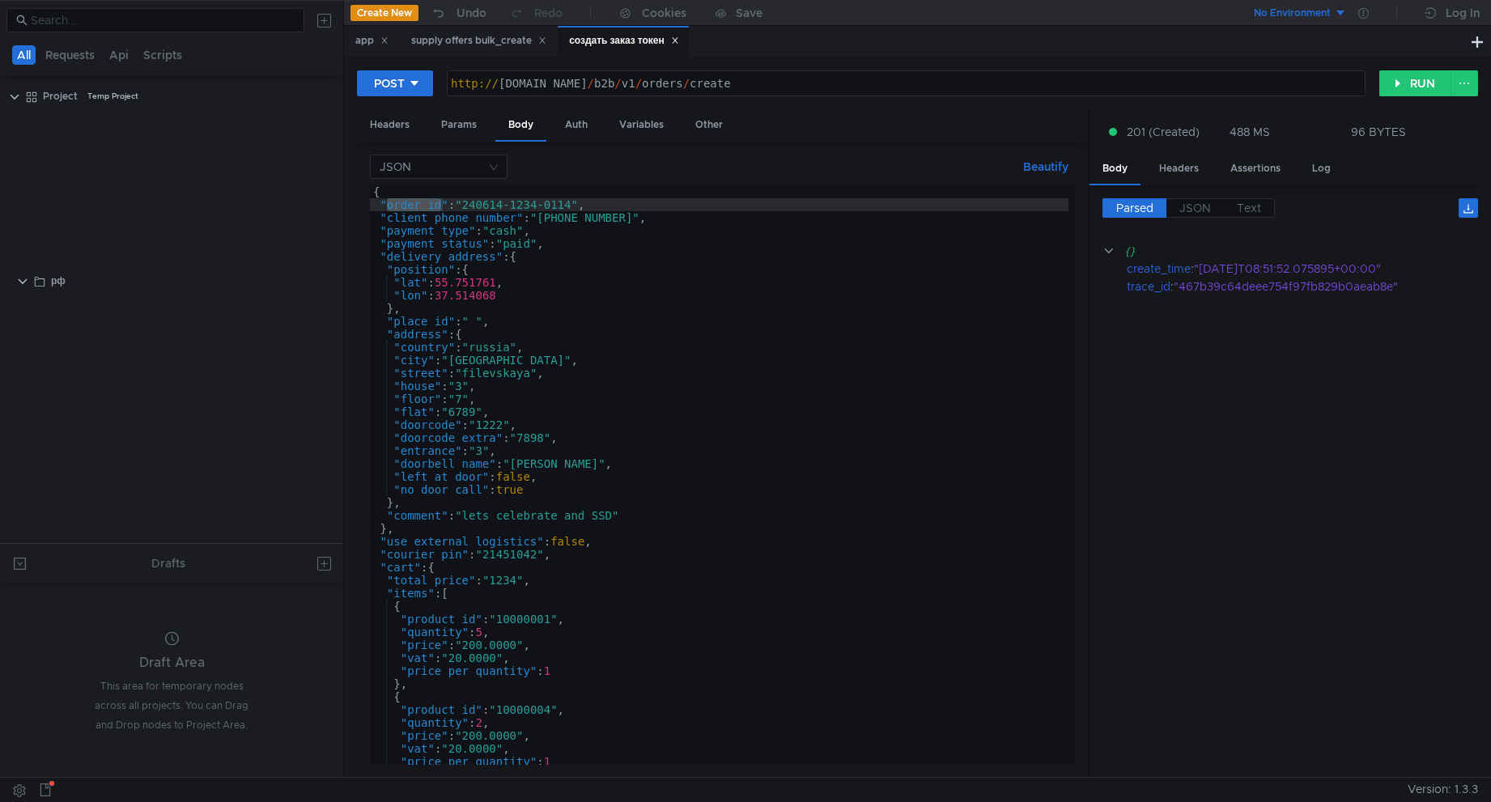
scroll to position [1010, 0]
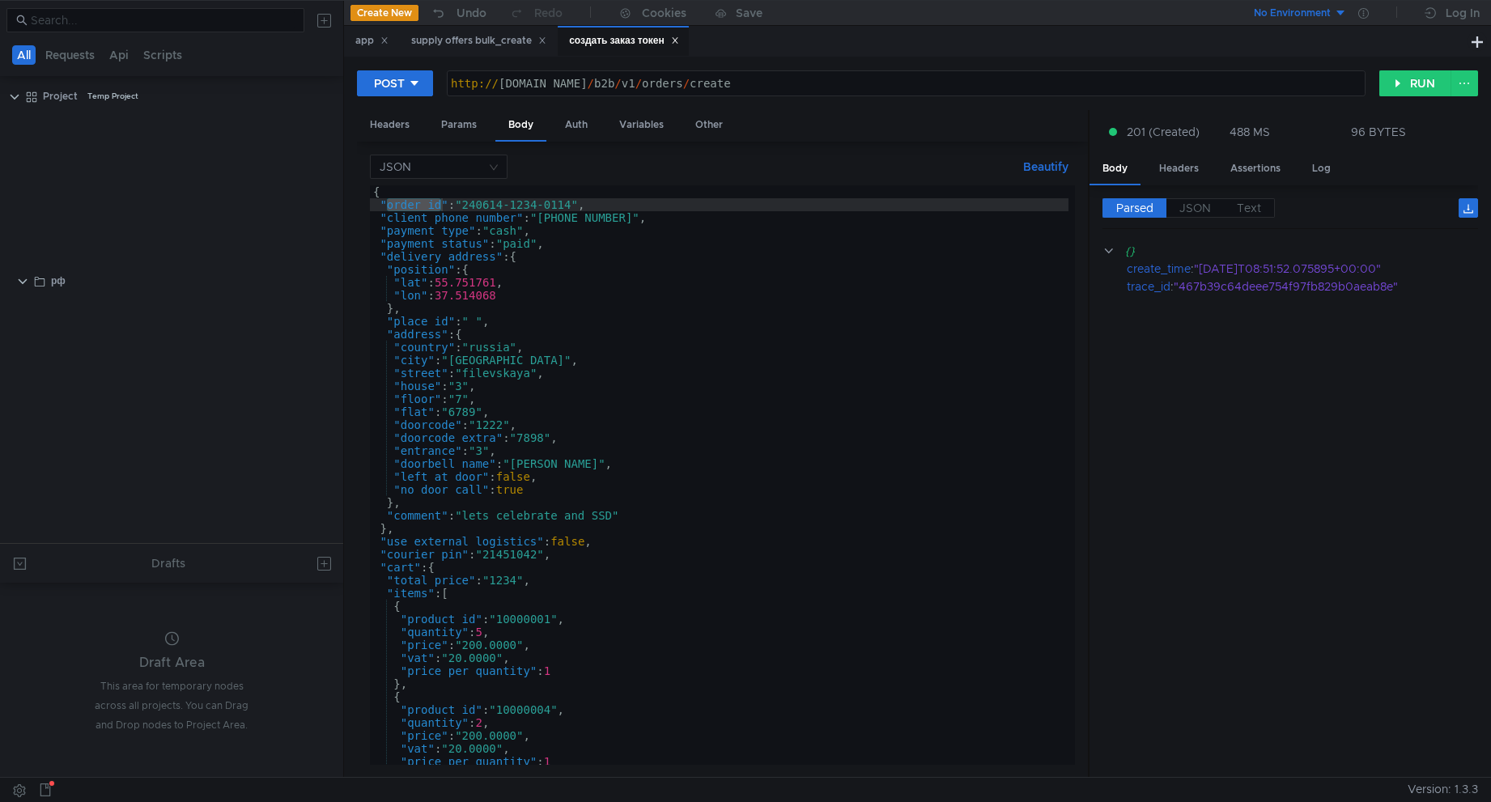
scroll to position [1010, 0]
